Goal: Transaction & Acquisition: Download file/media

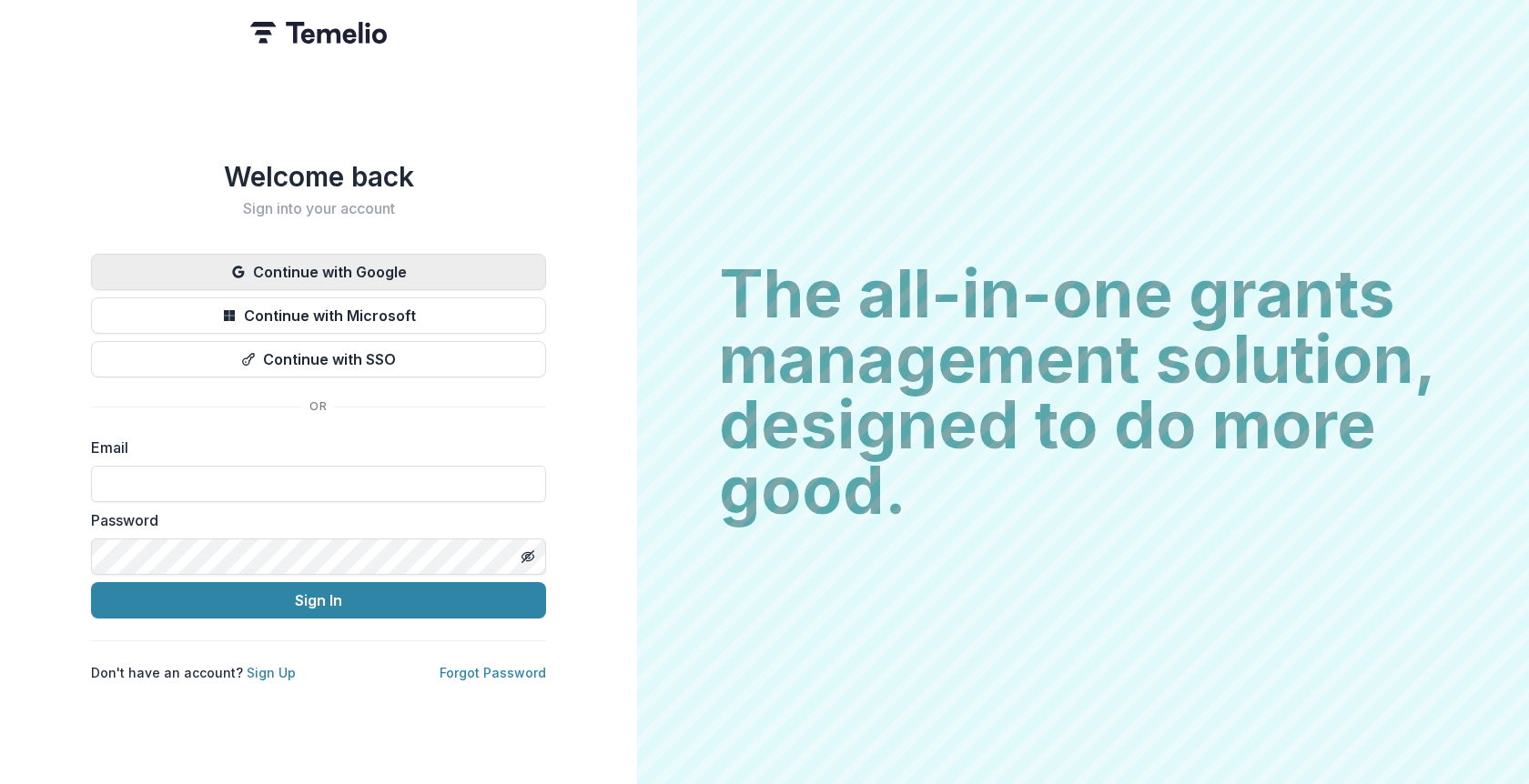
click at [353, 269] on button "Continue with Google" at bounding box center [318, 272] width 455 height 36
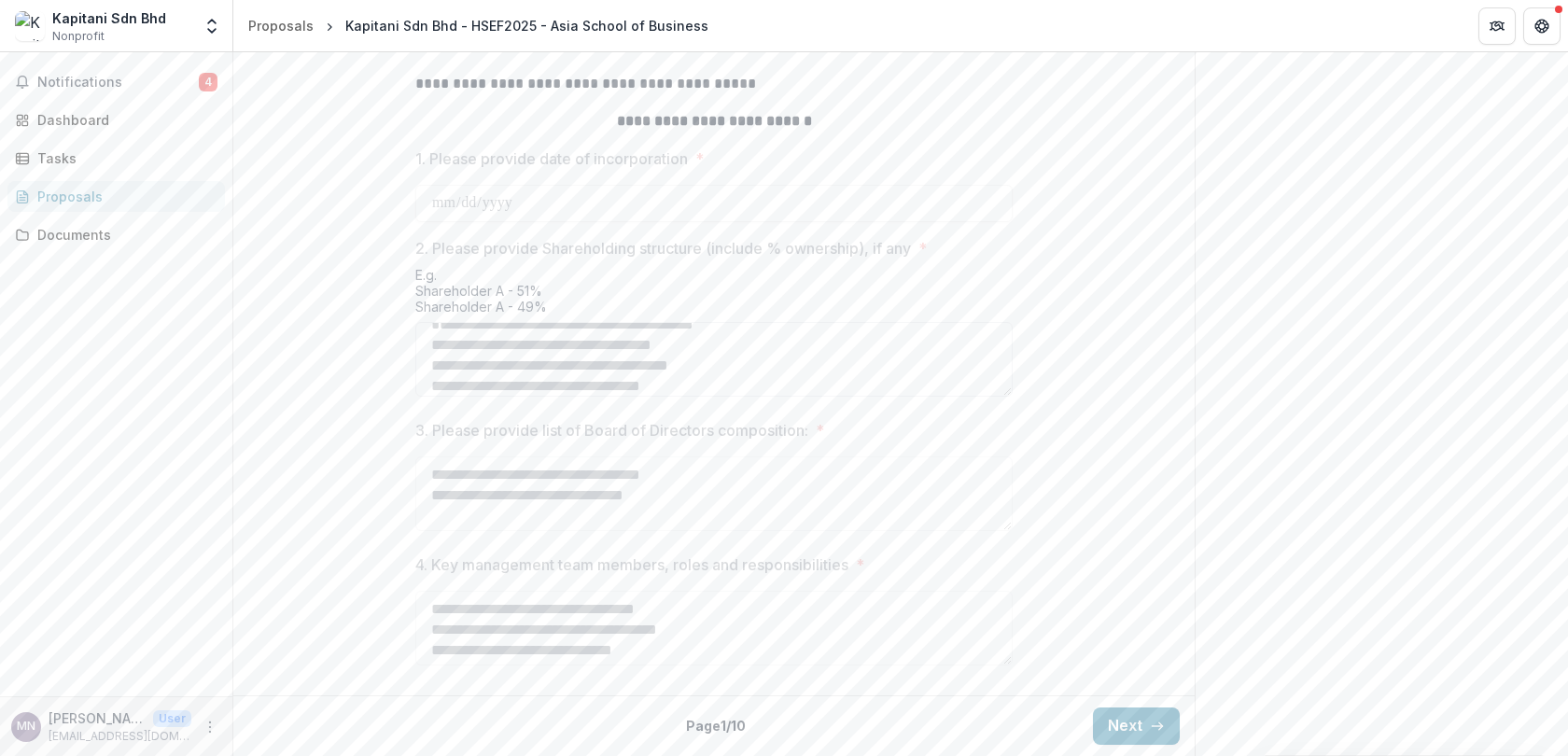
scroll to position [147, 0]
click at [1133, 723] on button "Next" at bounding box center [1136, 725] width 87 height 37
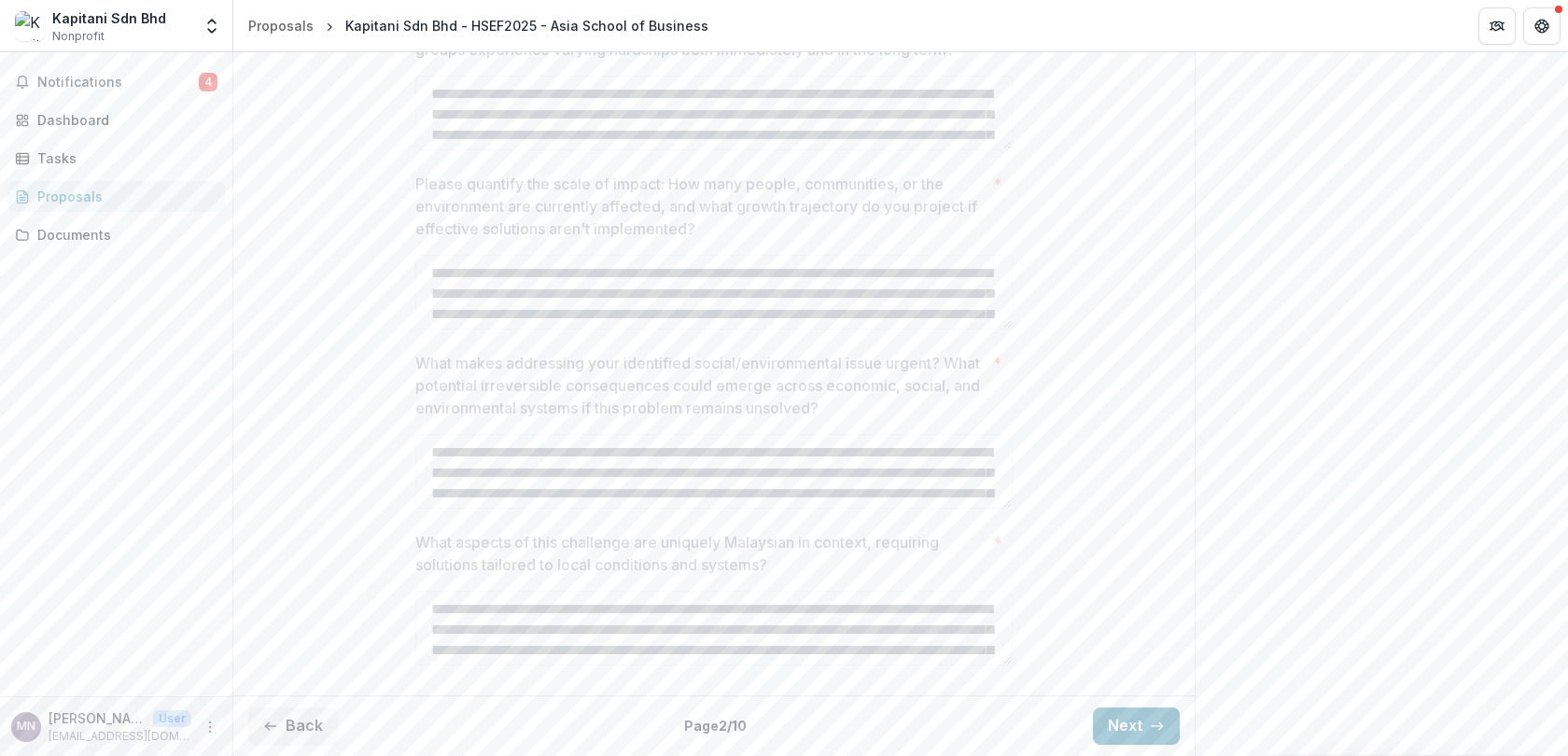
scroll to position [780, 0]
click at [1125, 724] on button "Next" at bounding box center [1136, 725] width 87 height 37
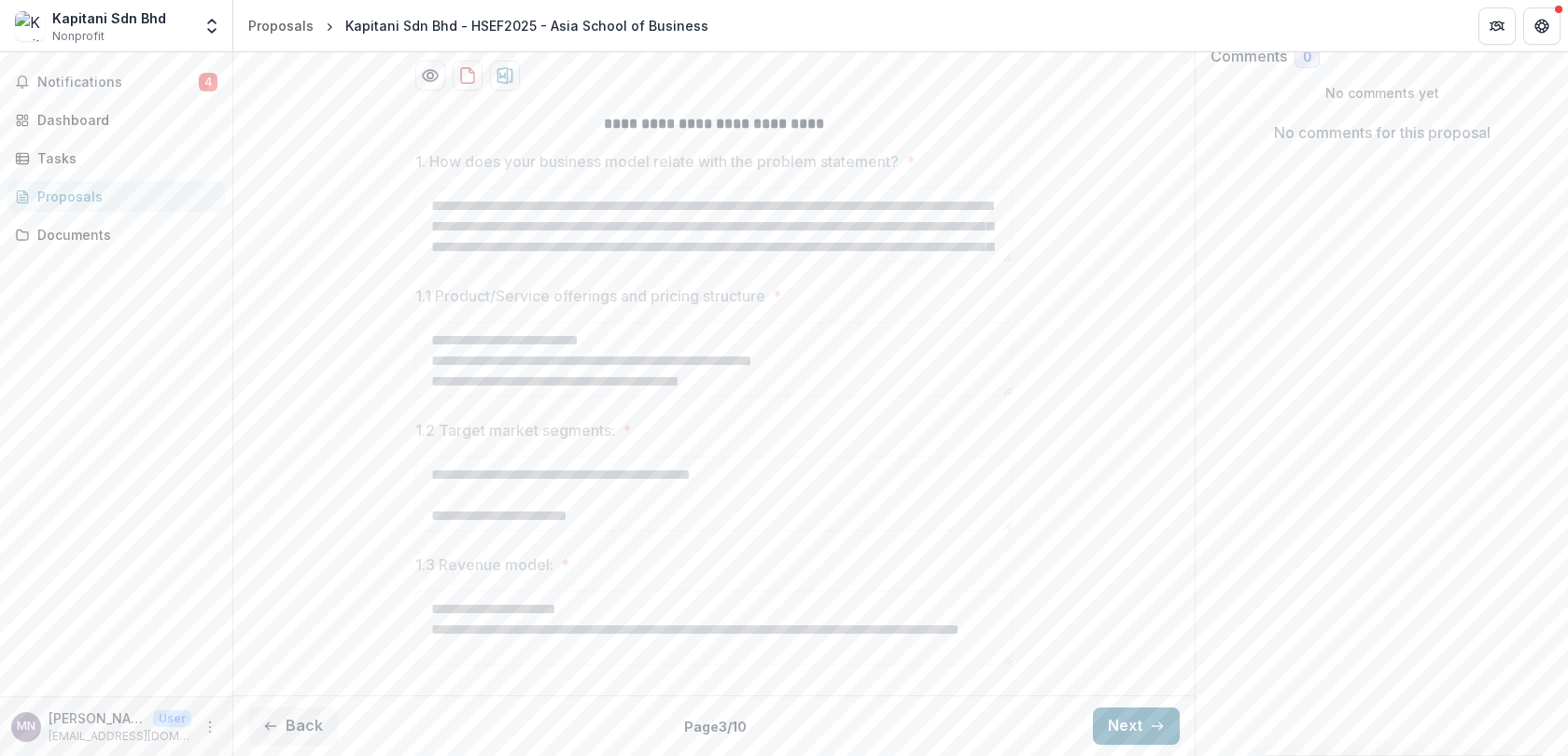
scroll to position [420, 0]
click at [1124, 737] on button "Next" at bounding box center [1136, 725] width 87 height 37
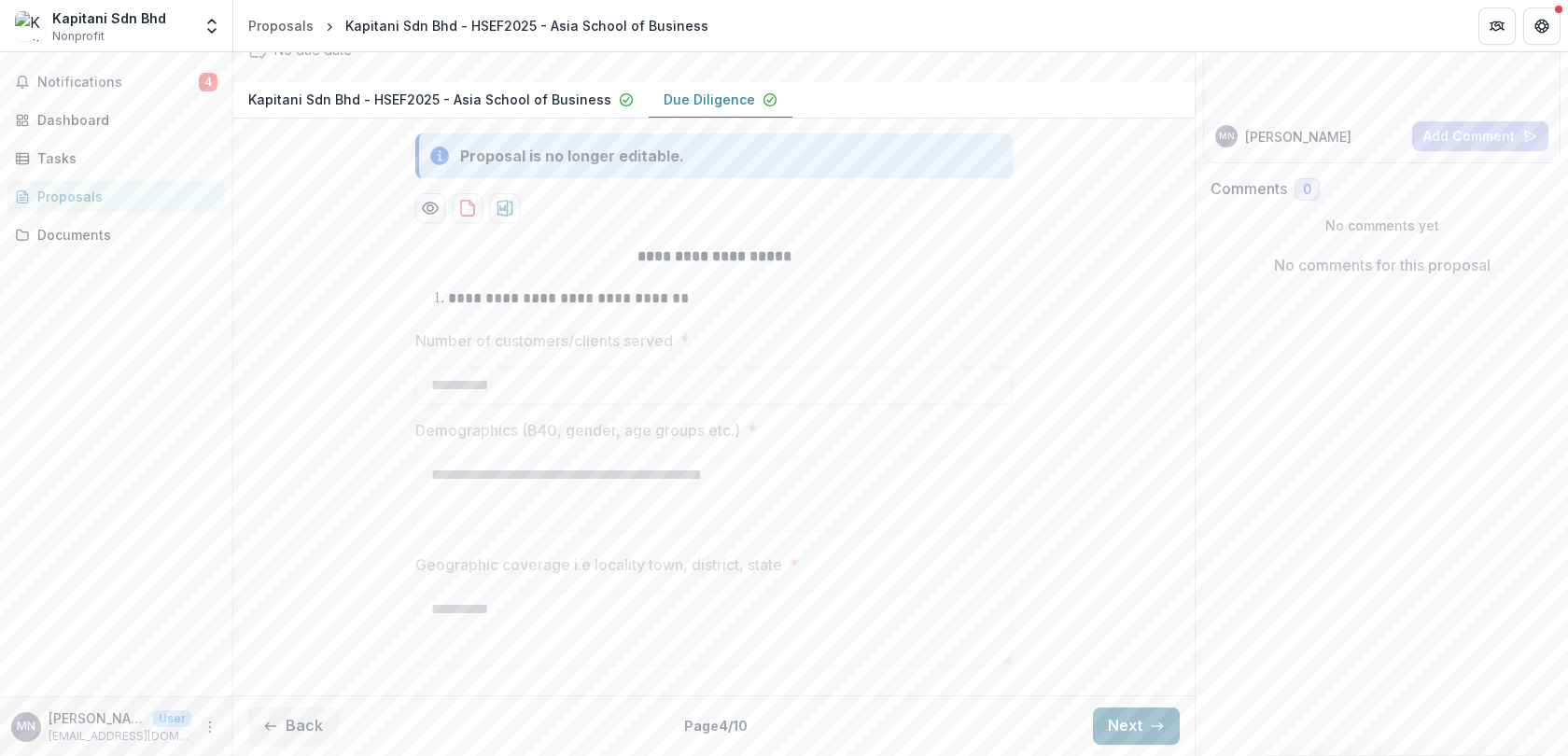
click at [1124, 737] on button "Next" at bounding box center [1136, 725] width 87 height 37
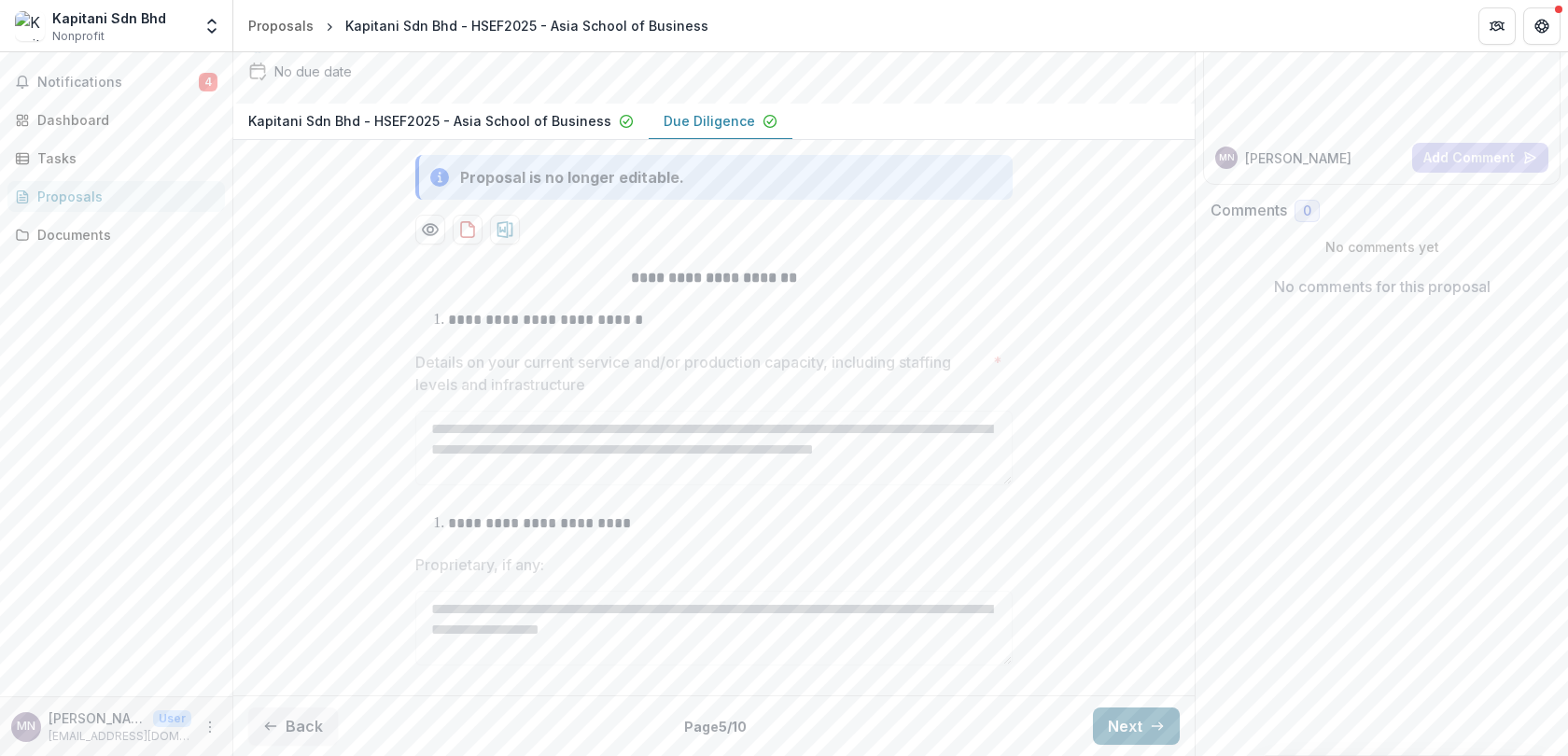
scroll to position [266, 0]
click at [1136, 725] on button "Next" at bounding box center [1136, 725] width 87 height 37
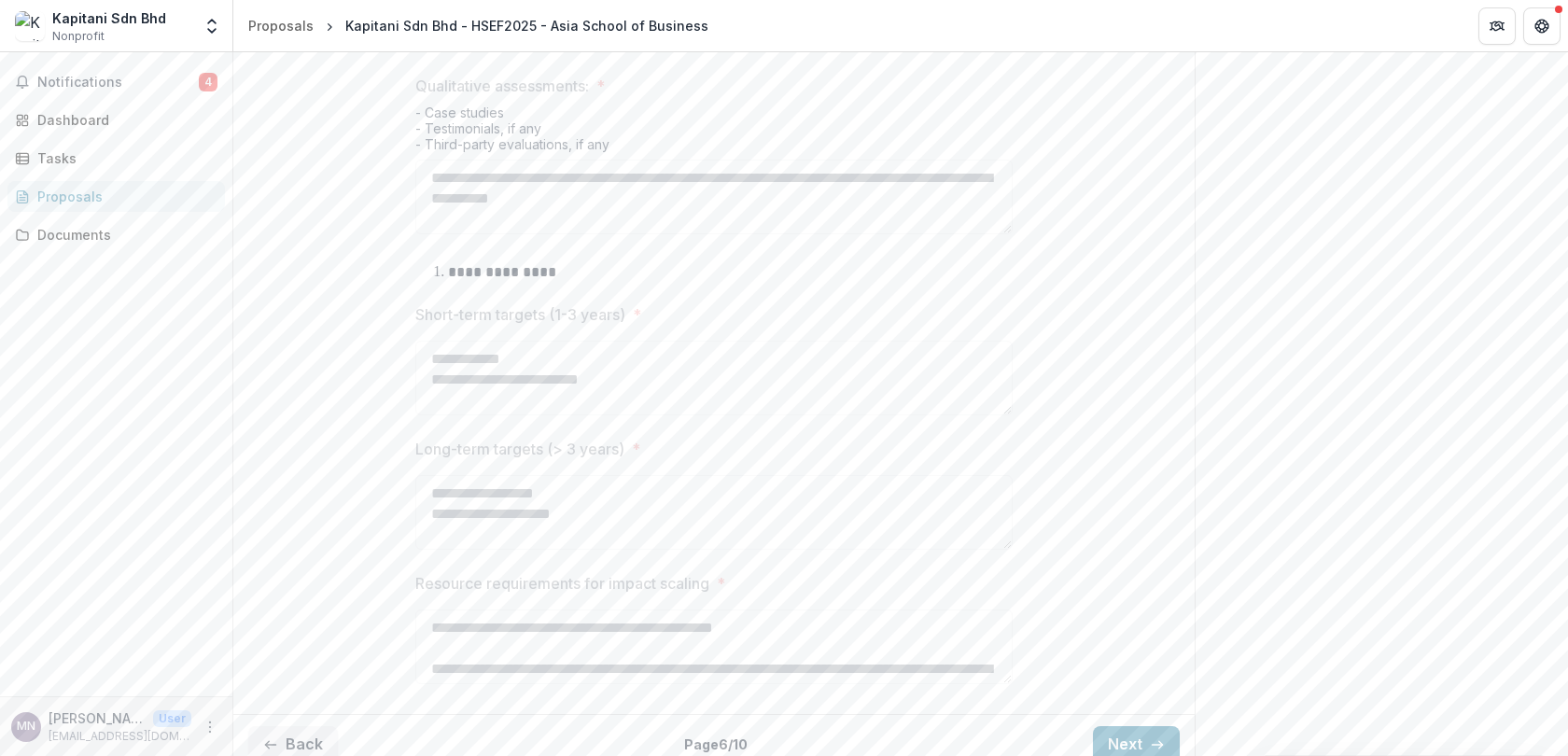
scroll to position [1144, 0]
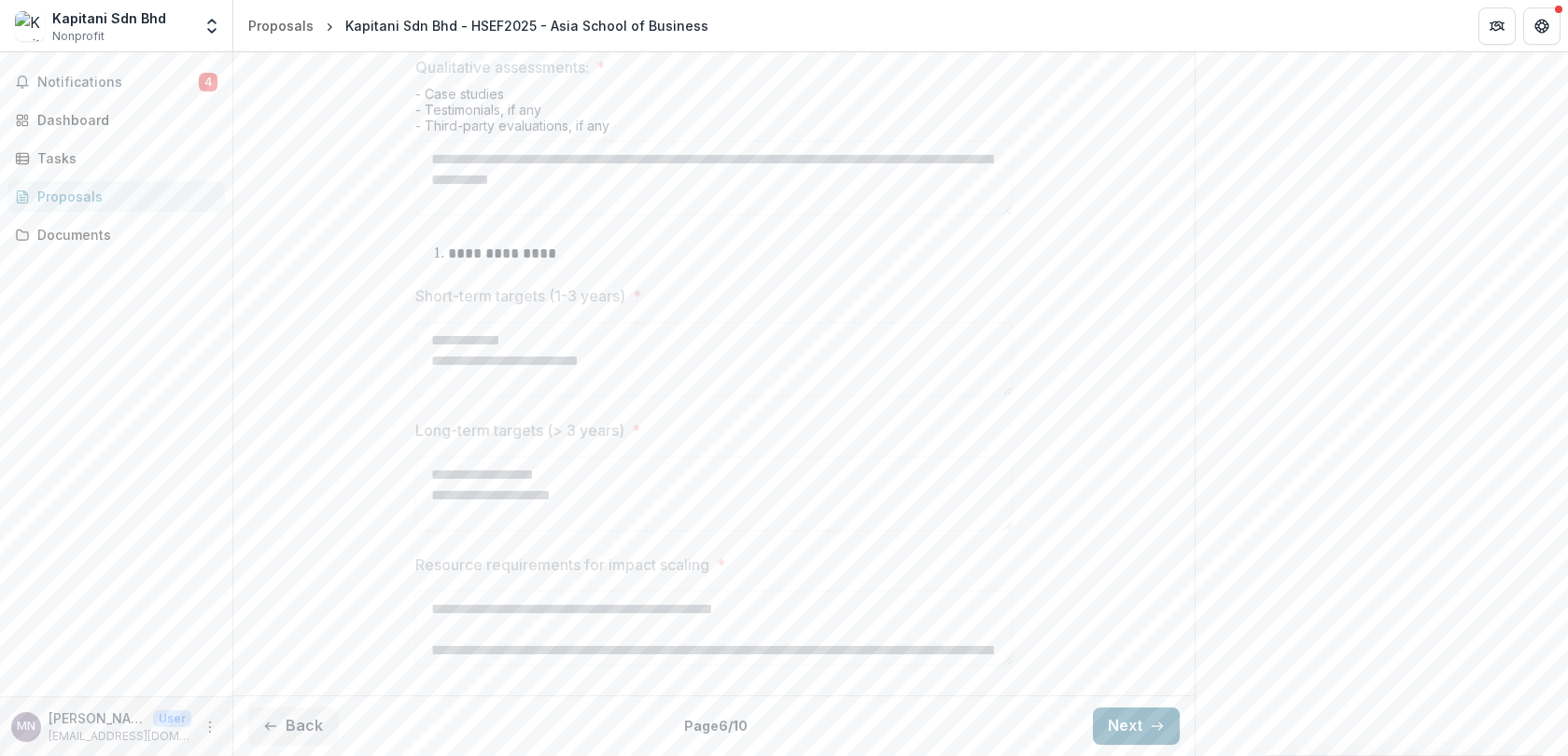
click at [1123, 709] on button "Next" at bounding box center [1136, 725] width 87 height 37
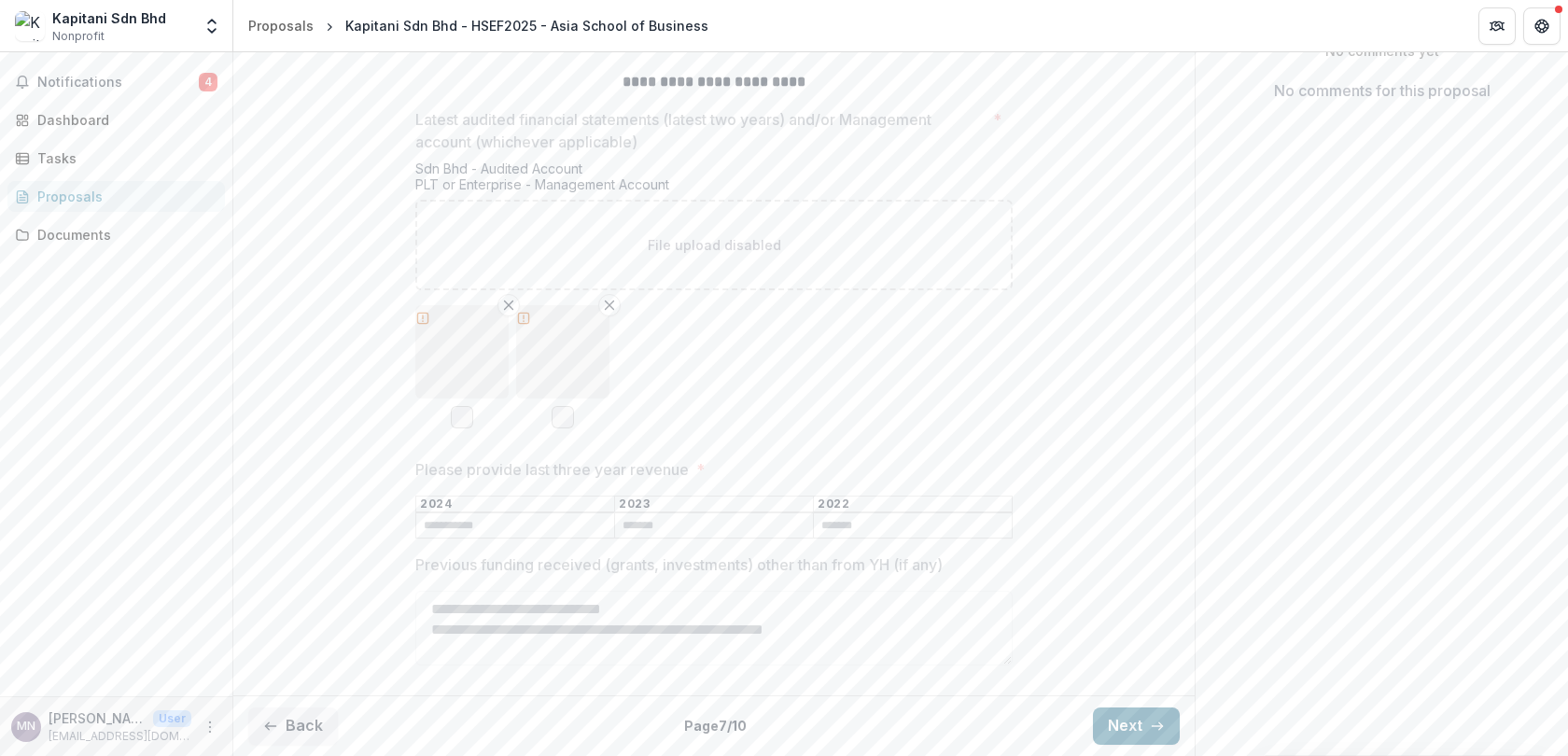
scroll to position [460, 0]
click at [1123, 709] on button "Next" at bounding box center [1136, 725] width 87 height 37
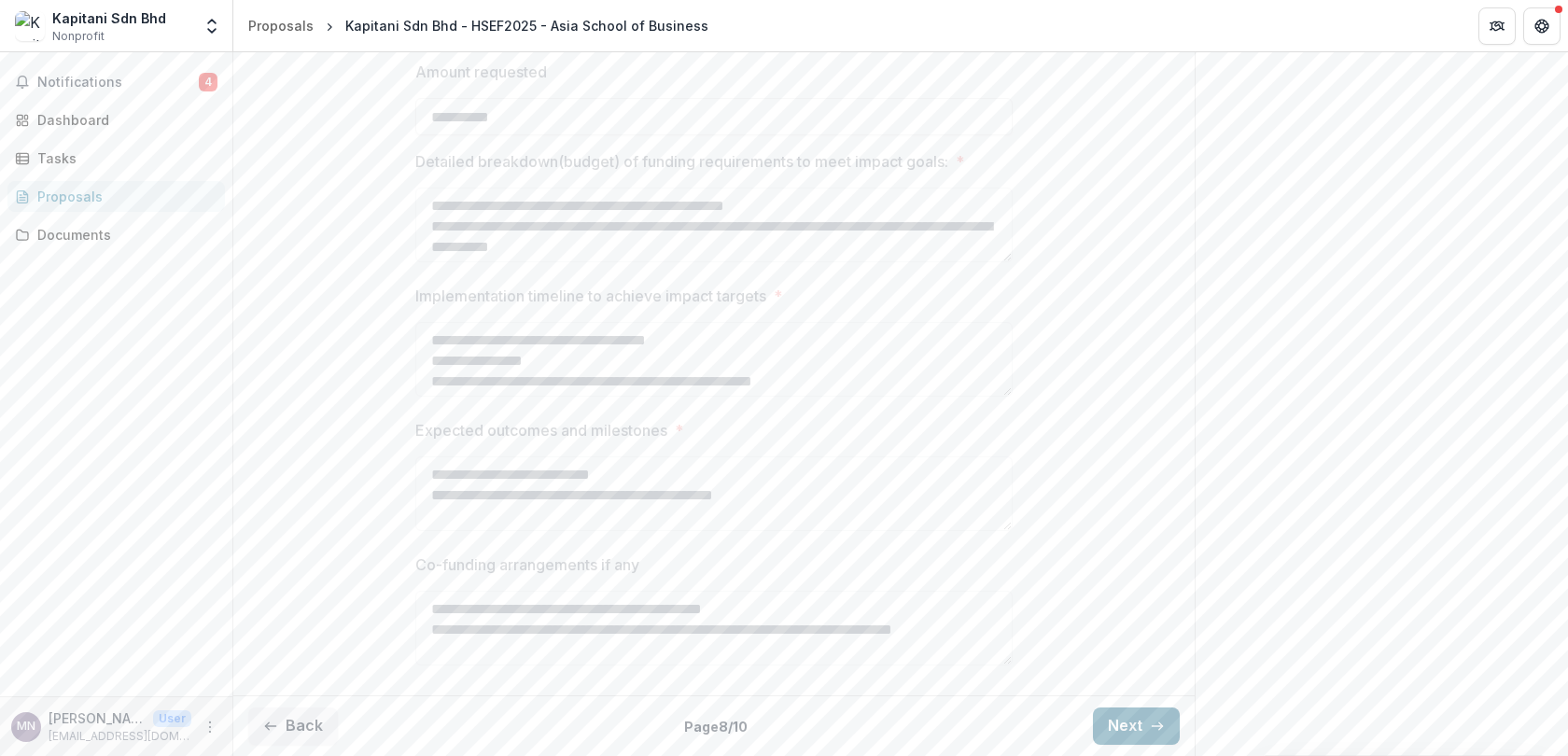
scroll to position [510, 0]
click at [1123, 709] on button "Next" at bounding box center [1136, 725] width 87 height 37
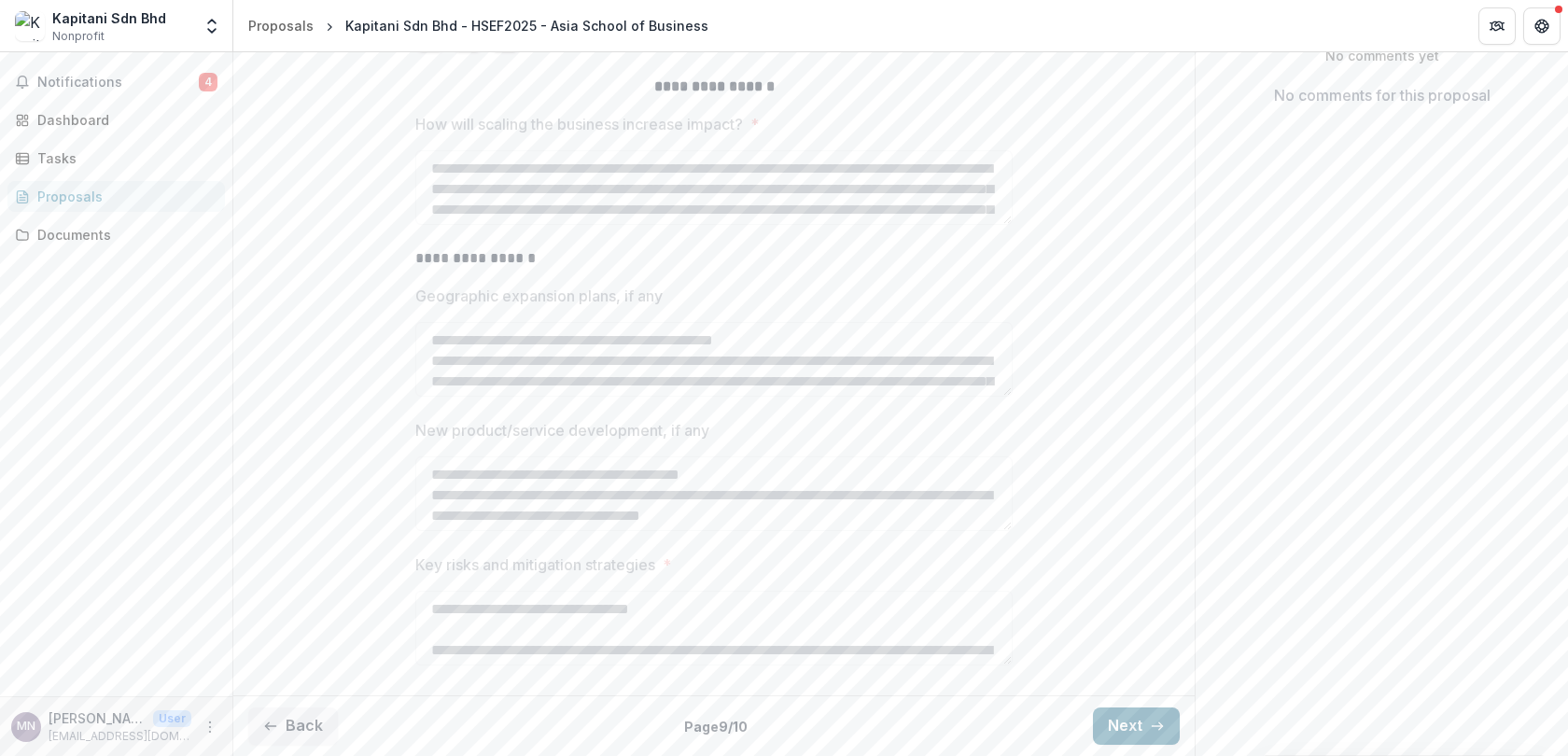
scroll to position [457, 0]
click at [315, 734] on button "Back" at bounding box center [293, 725] width 90 height 37
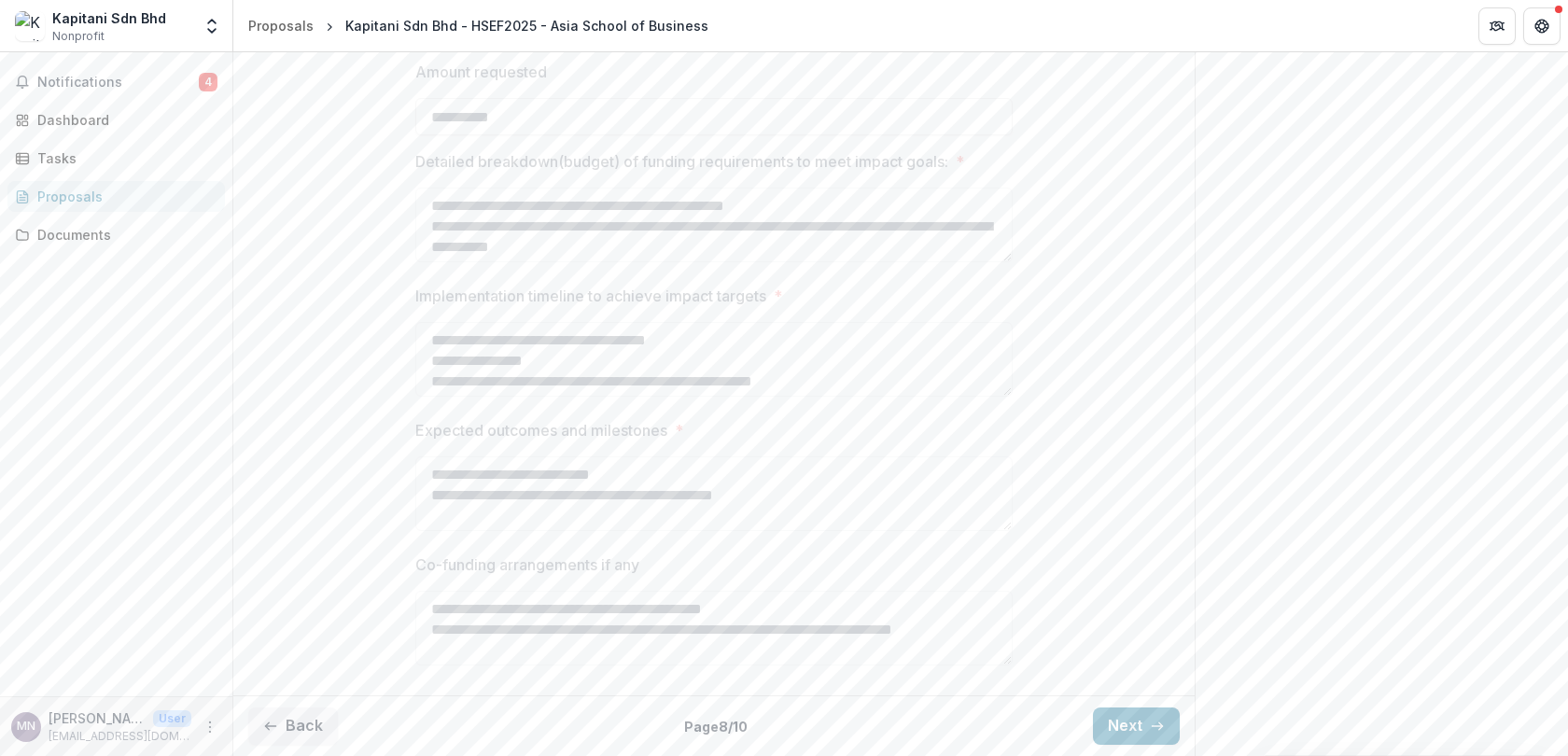
scroll to position [510, 0]
click at [1130, 737] on button "Next" at bounding box center [1136, 725] width 87 height 37
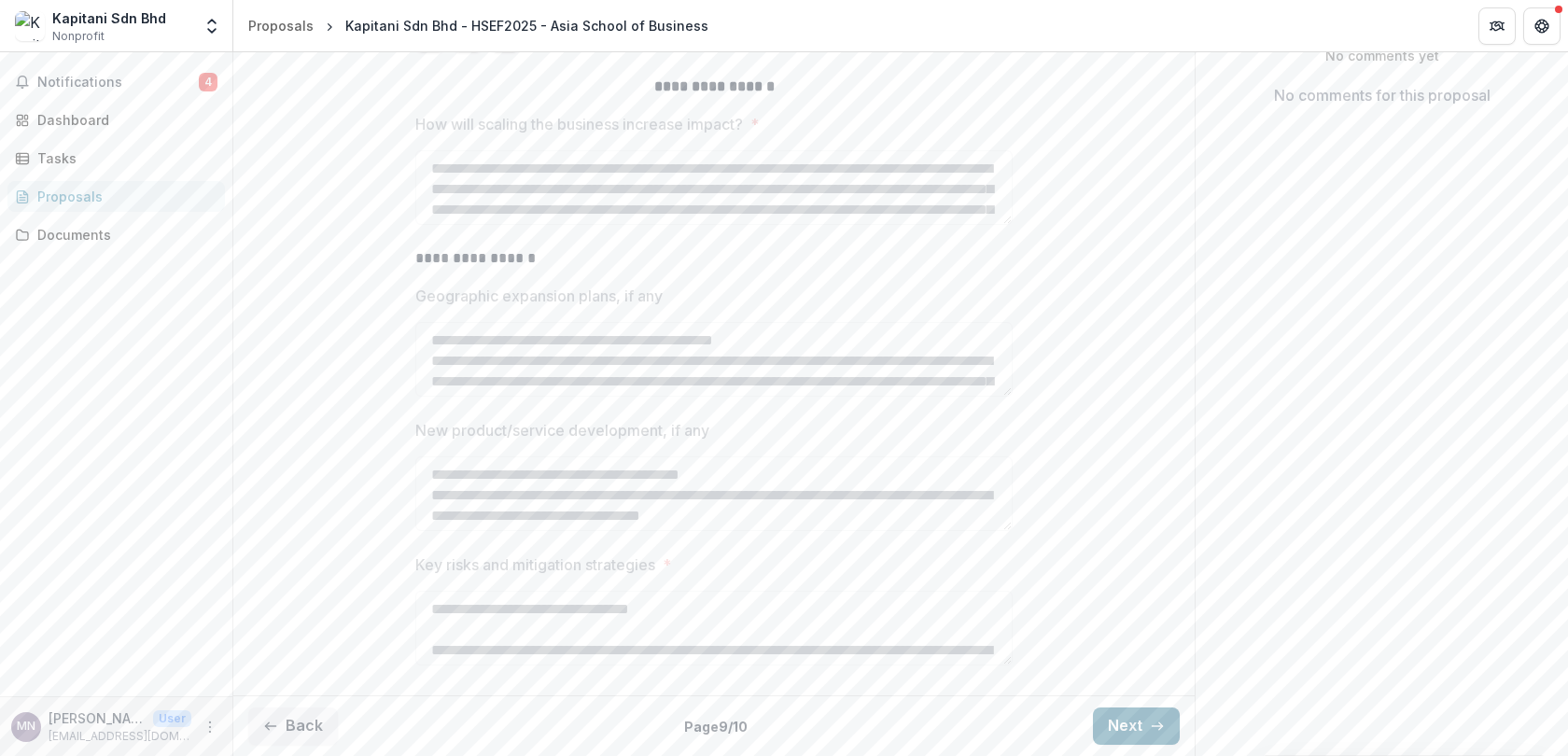
scroll to position [457, 0]
click at [1131, 724] on button "Next" at bounding box center [1136, 725] width 87 height 37
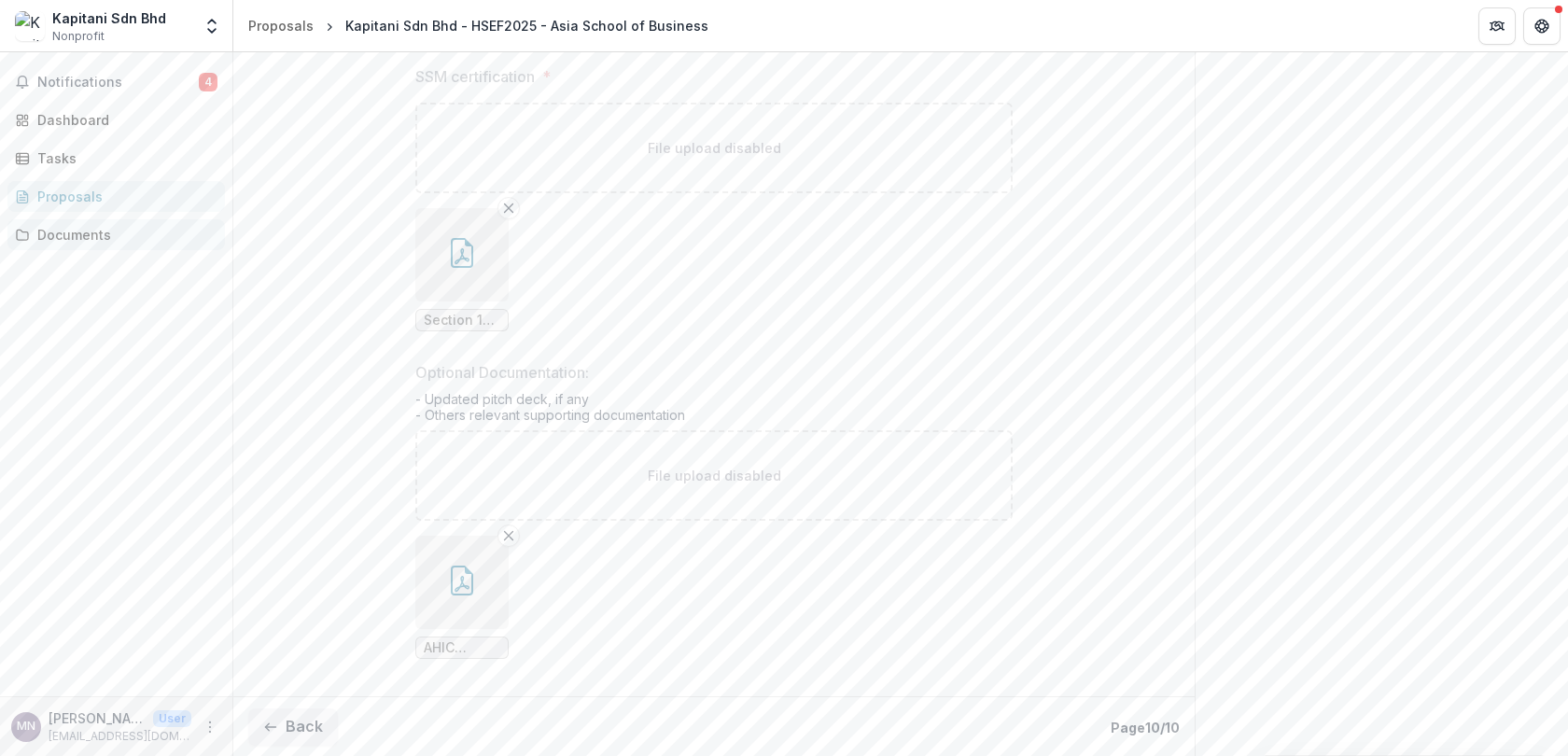
click at [67, 241] on div "Documents" at bounding box center [122, 235] width 172 height 20
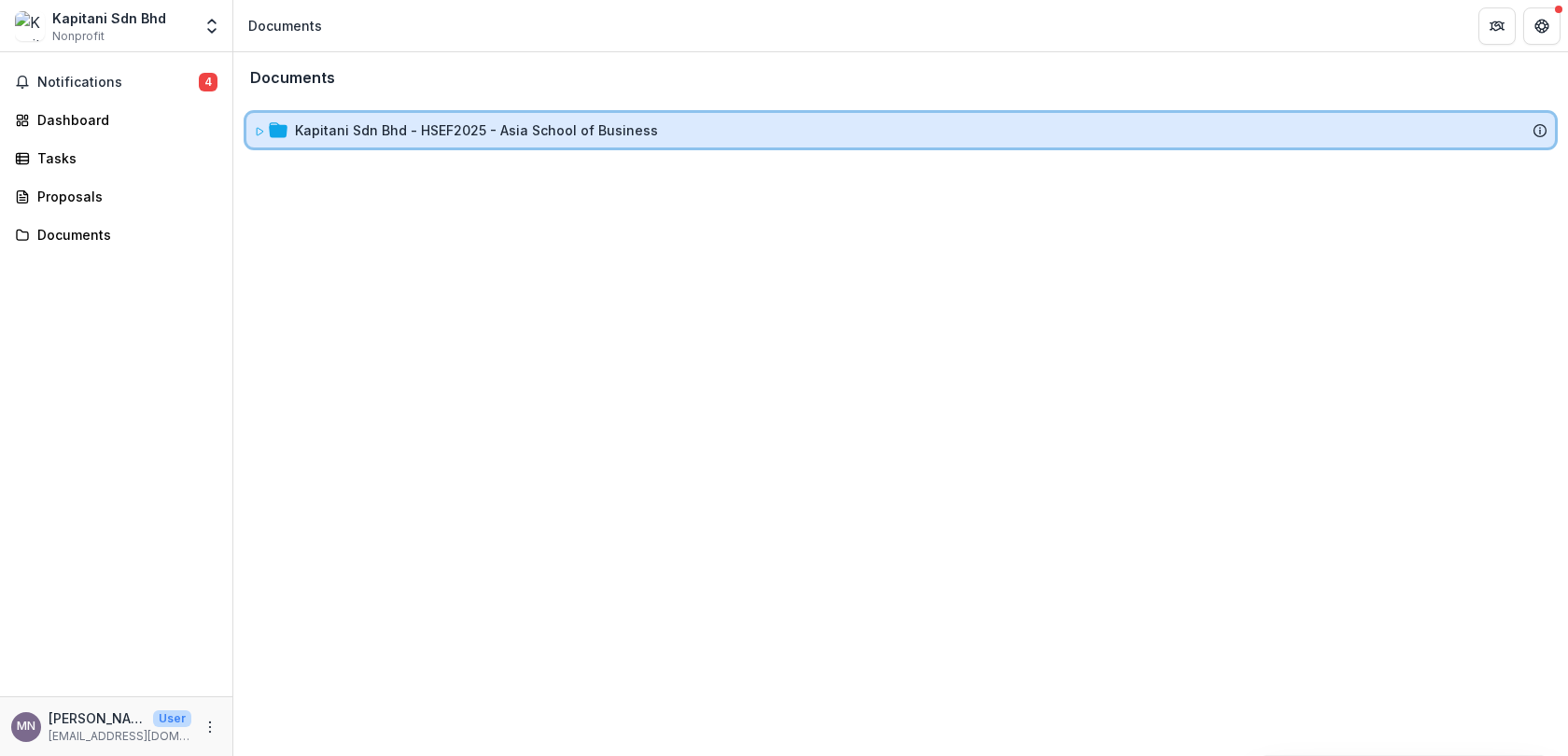
click at [255, 135] on icon at bounding box center [259, 131] width 11 height 11
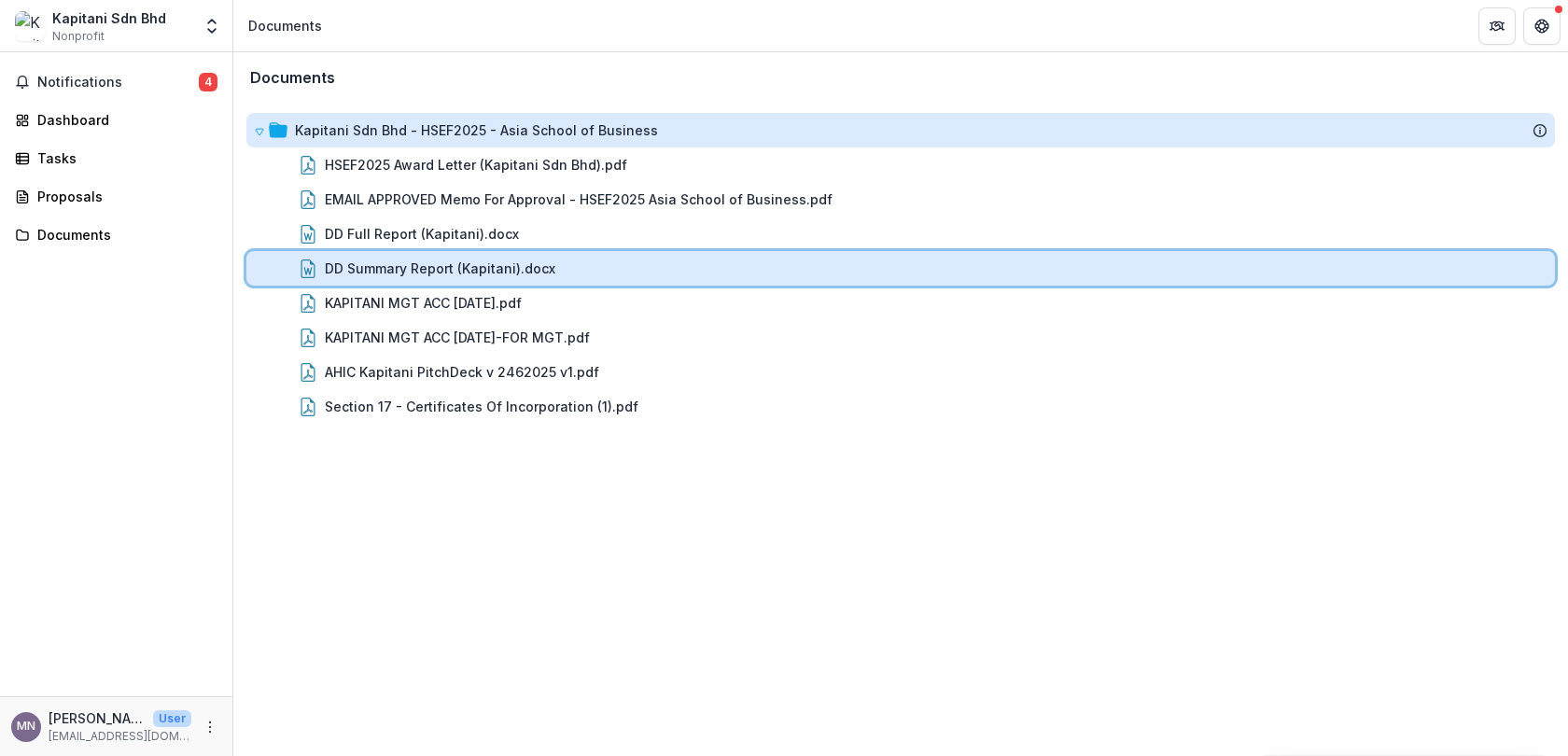
click at [455, 278] on div "DD Summary Report (Kapitani).docx" at bounding box center [900, 268] width 1308 height 35
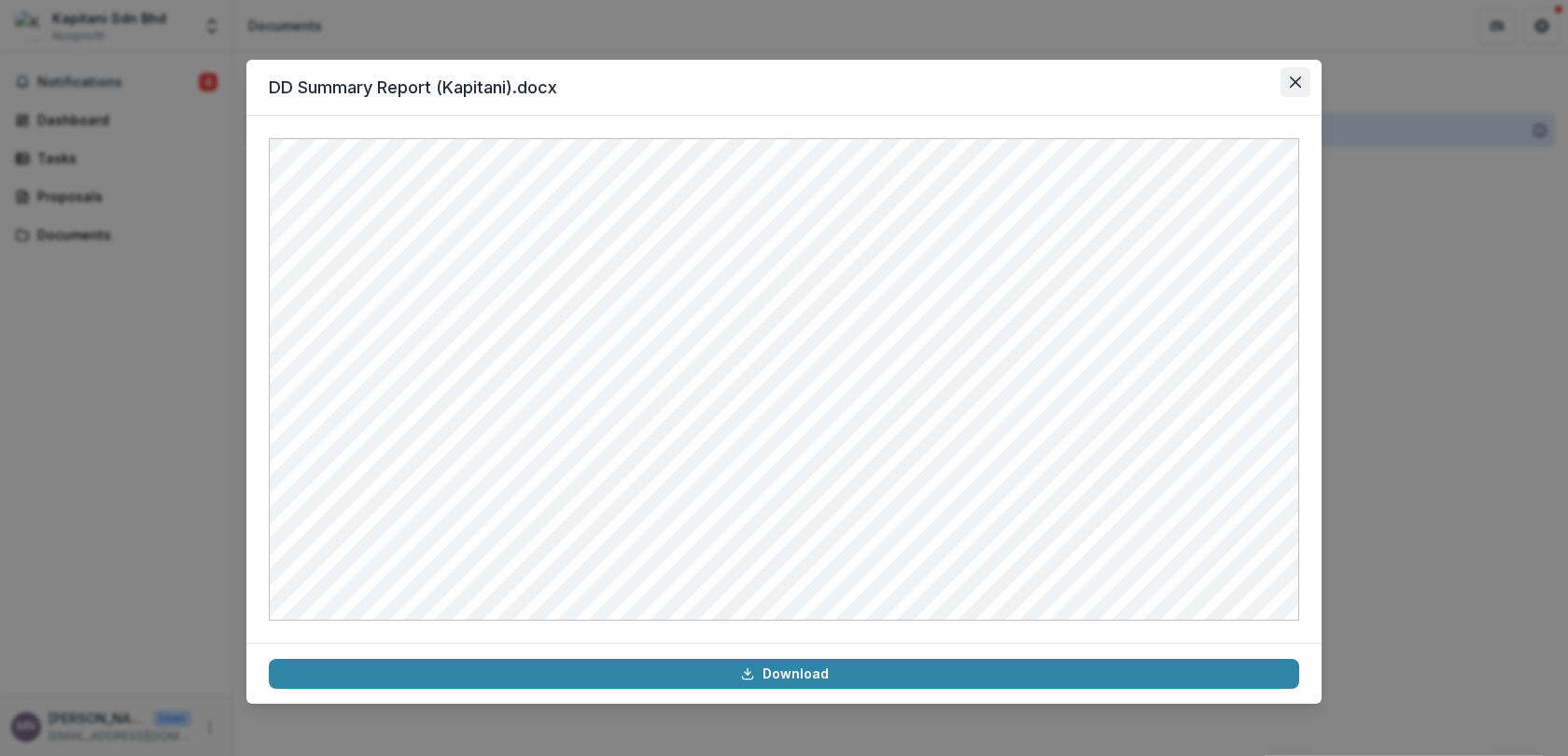
click at [1297, 82] on icon "Close" at bounding box center [1294, 82] width 11 height 11
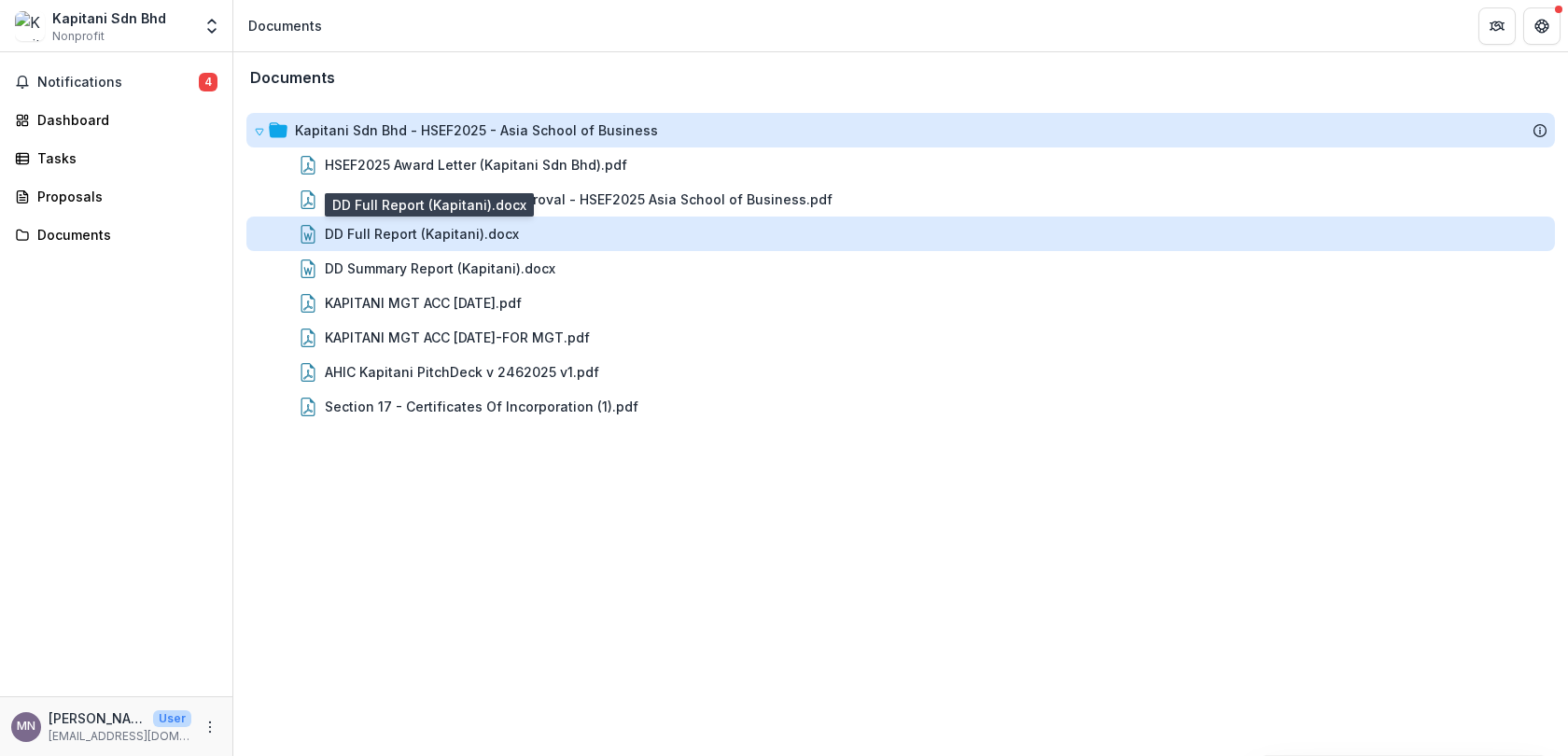
click at [471, 228] on div "DD Full Report (Kapitani).docx" at bounding box center [421, 234] width 194 height 20
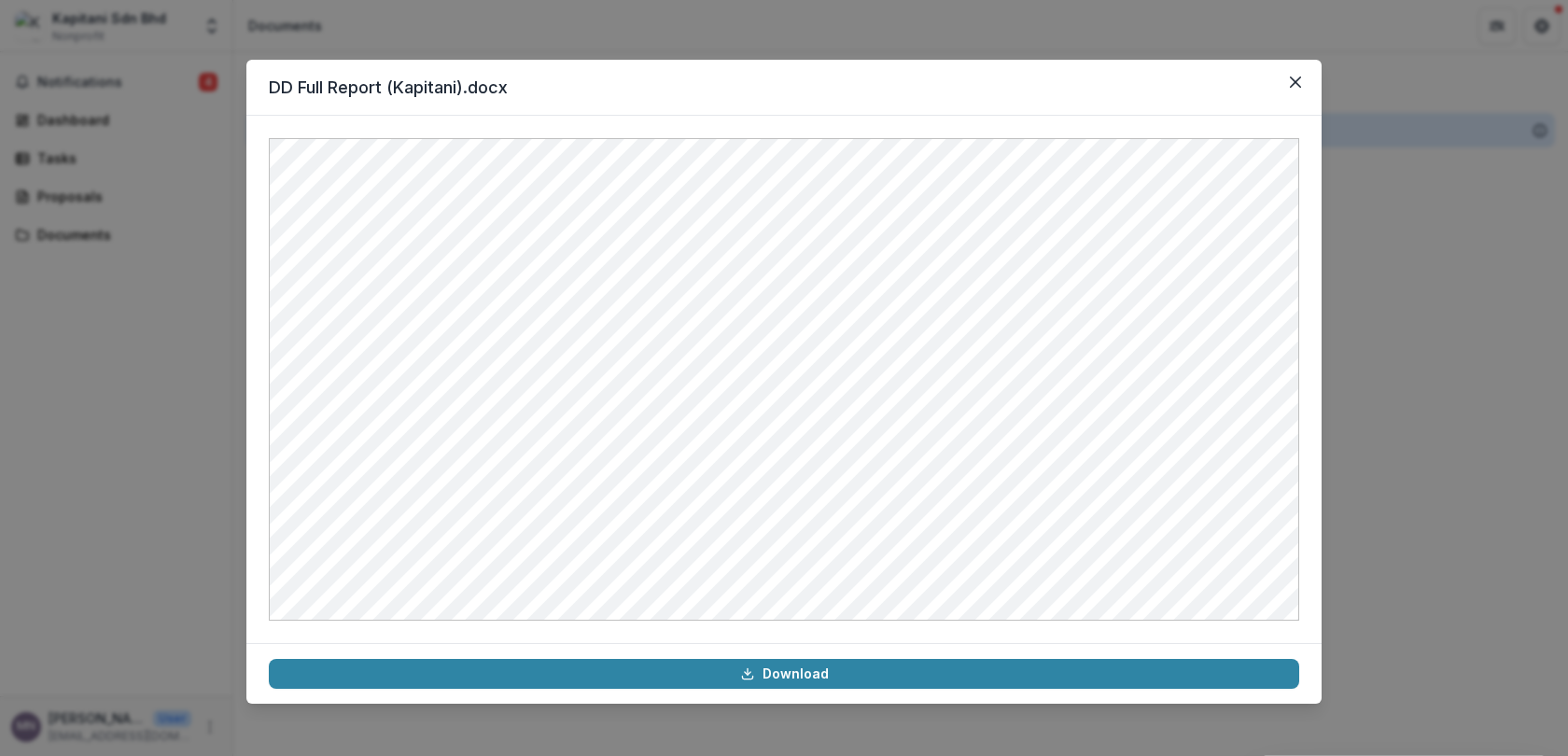
drag, startPoint x: 812, startPoint y: 73, endPoint x: 803, endPoint y: 23, distance: 50.8
click at [803, 23] on div "DD Full Report (Kapitani).docx Download" at bounding box center [784, 378] width 1568 height 756
click at [1296, 80] on icon "Close" at bounding box center [1294, 82] width 11 height 11
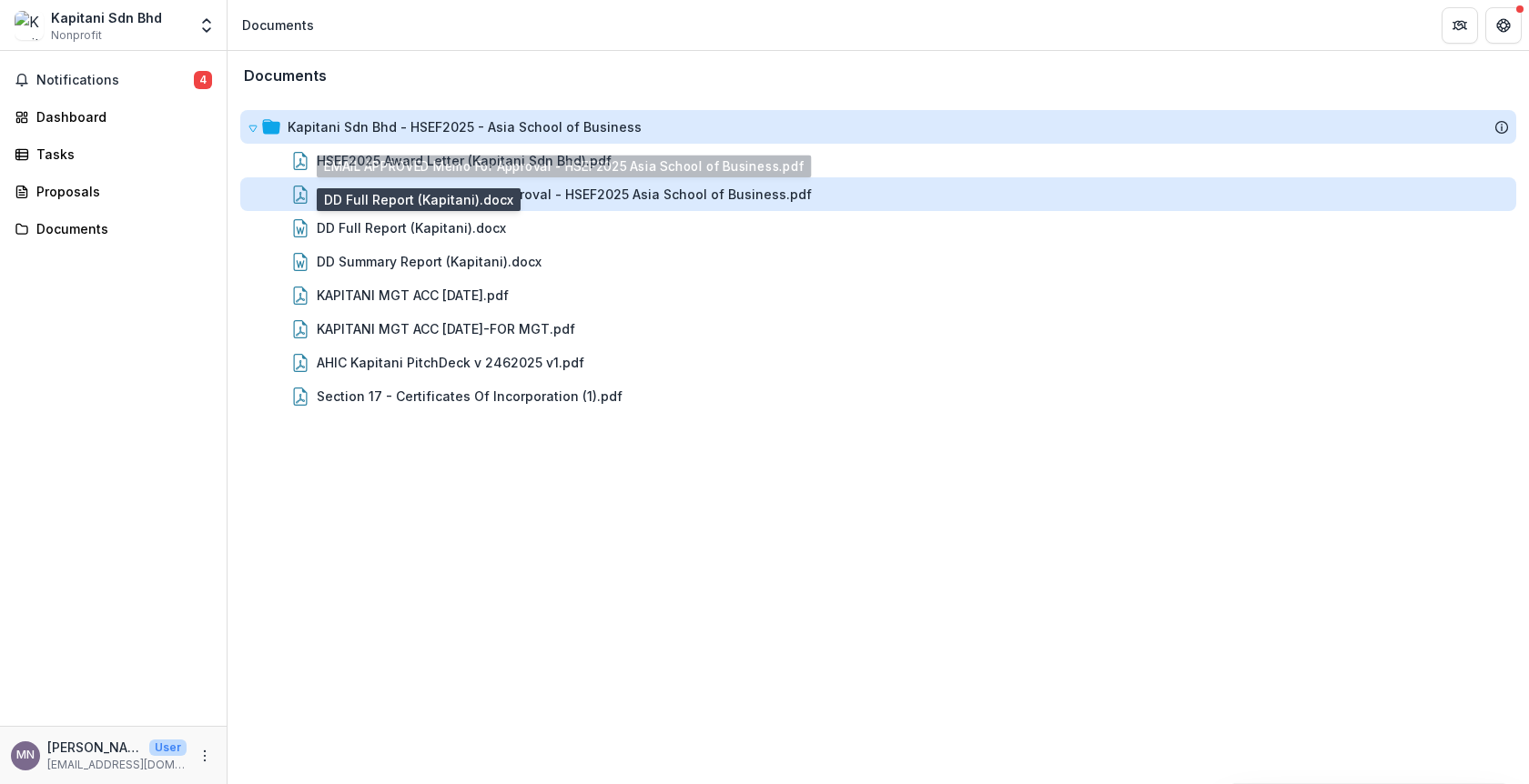
click at [540, 189] on div "EMAIL APPROVED Memo For Approval - HSEF2025 Asia School of Business.pdf" at bounding box center [564, 194] width 495 height 19
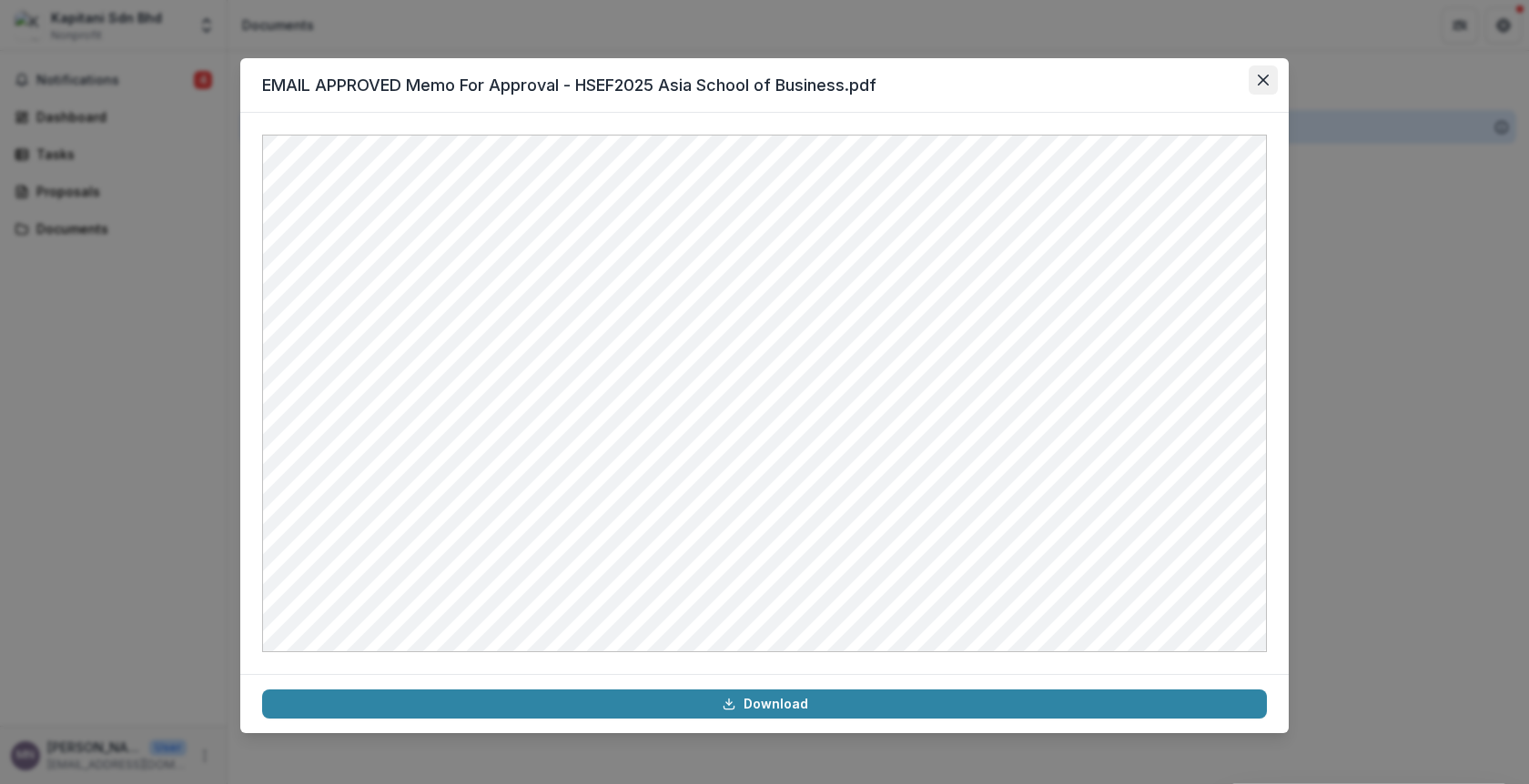
click at [1258, 82] on icon "Close" at bounding box center [1262, 80] width 11 height 11
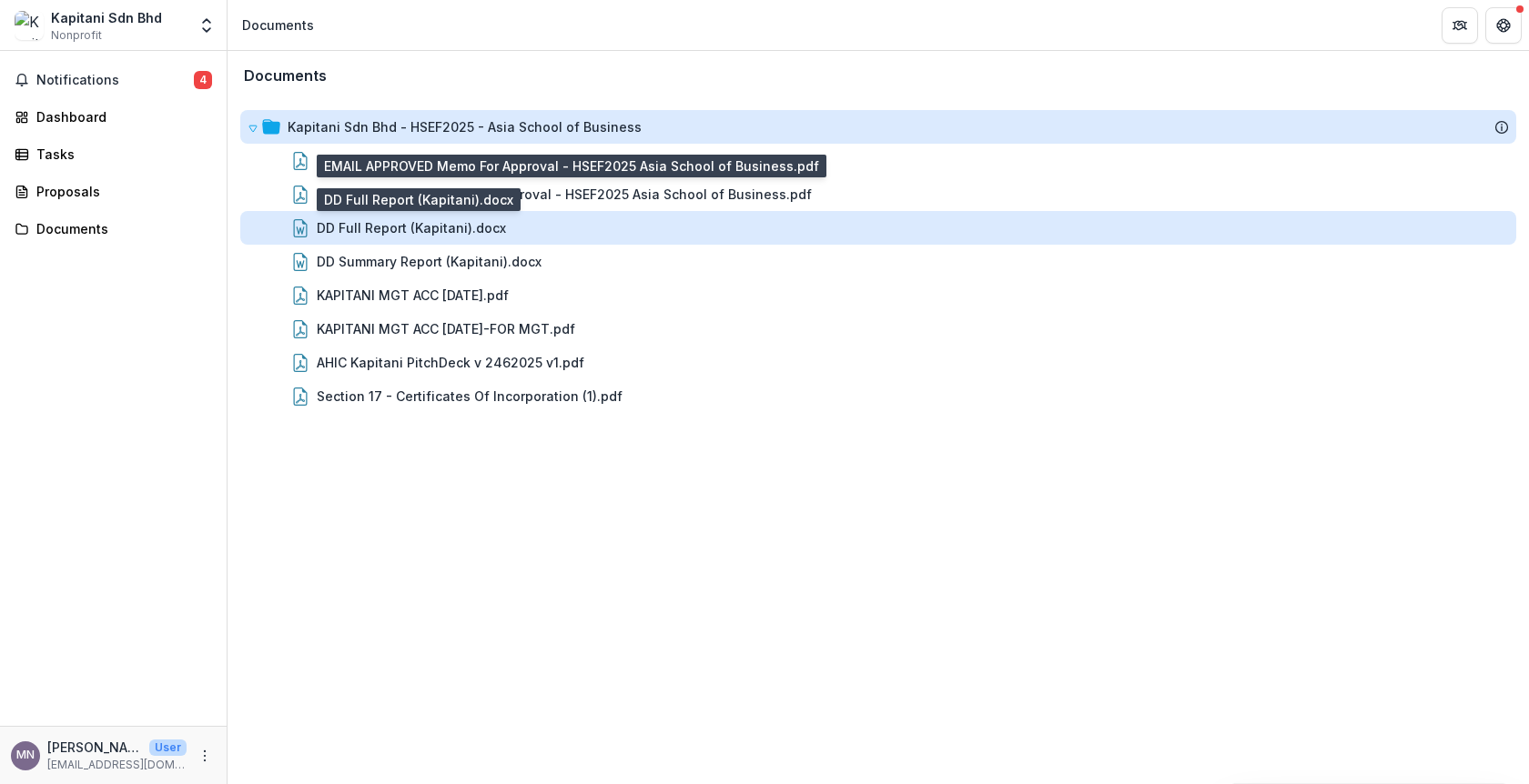
click at [478, 232] on div "DD Full Report (Kapitani).docx" at bounding box center [411, 228] width 189 height 19
